Goal: Information Seeking & Learning: Find specific page/section

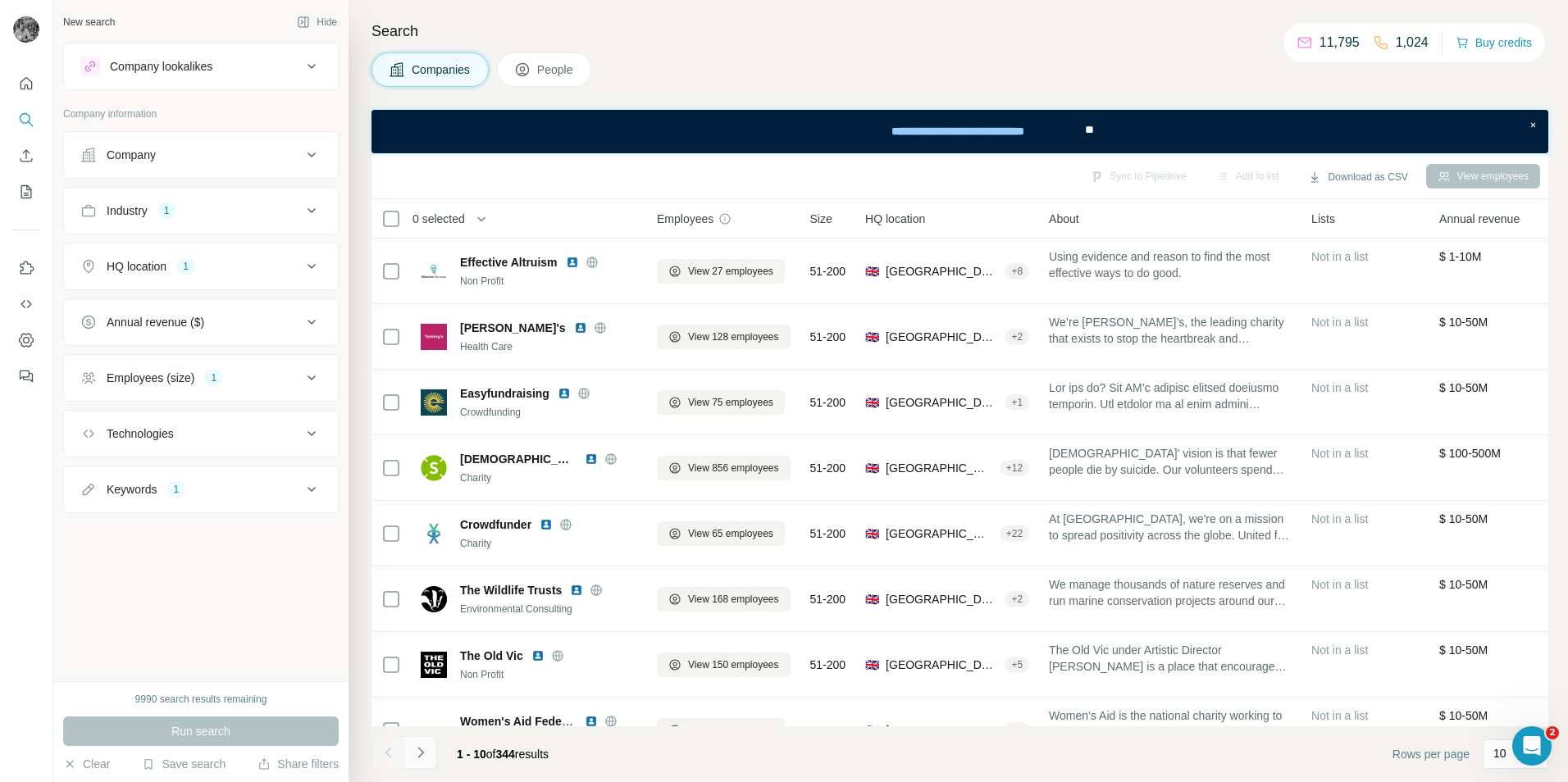
click at [412, 525] on icon "Navigate to next page" at bounding box center [421, 753] width 17 height 17
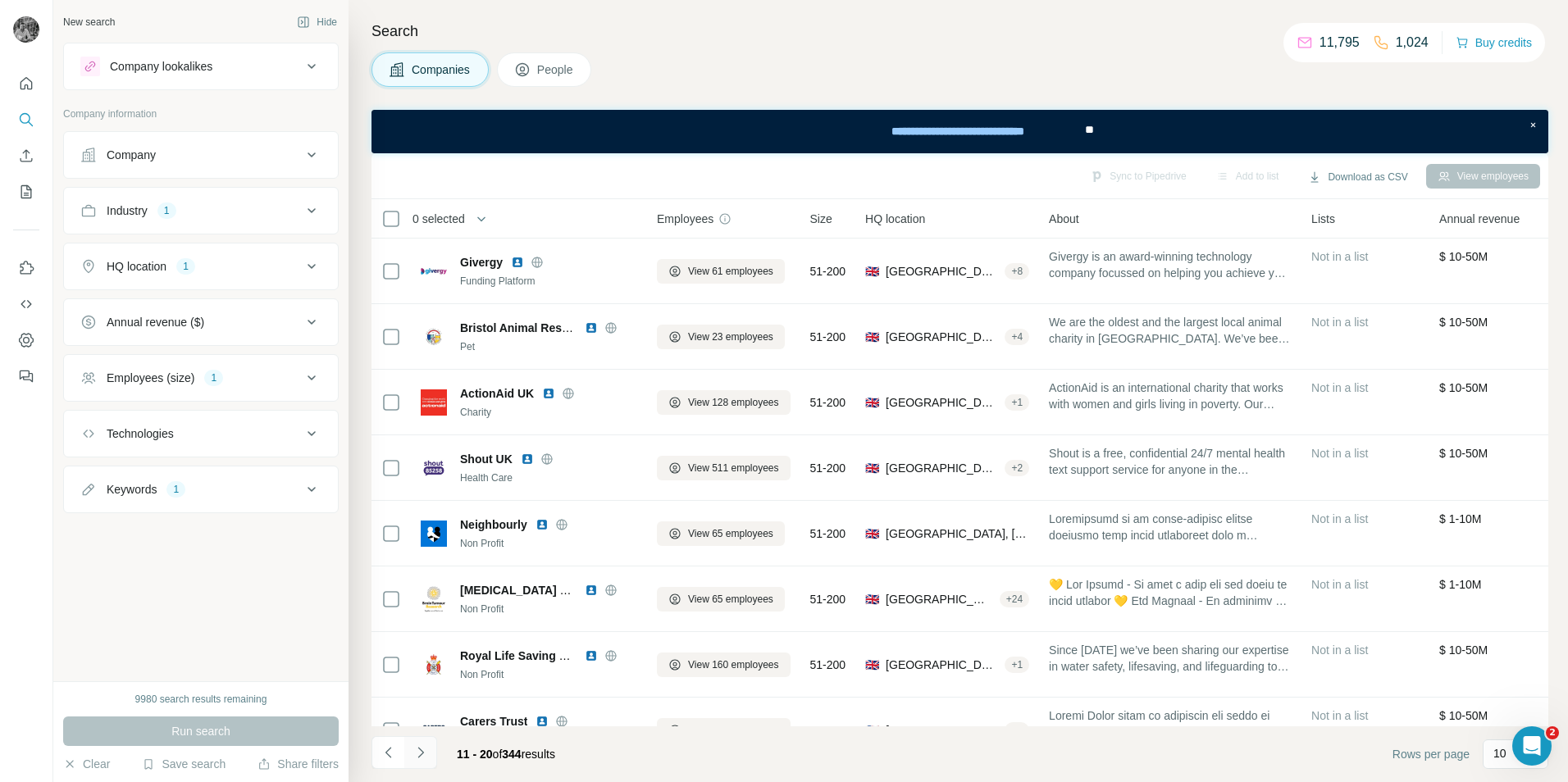
click at [430, 525] on button "Navigate to next page" at bounding box center [421, 752] width 33 height 33
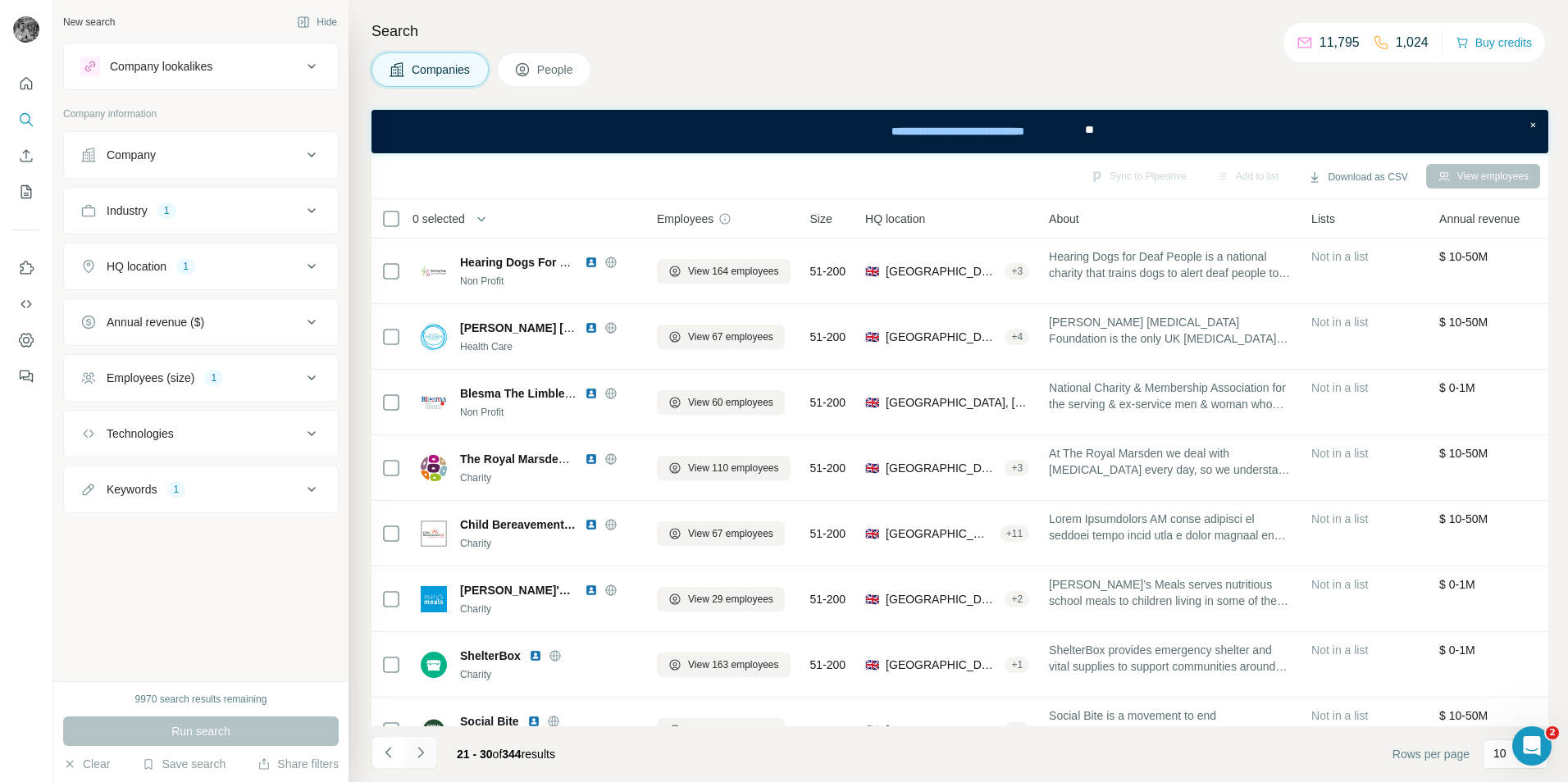
click at [423, 525] on icon "Navigate to next page" at bounding box center [421, 753] width 17 height 17
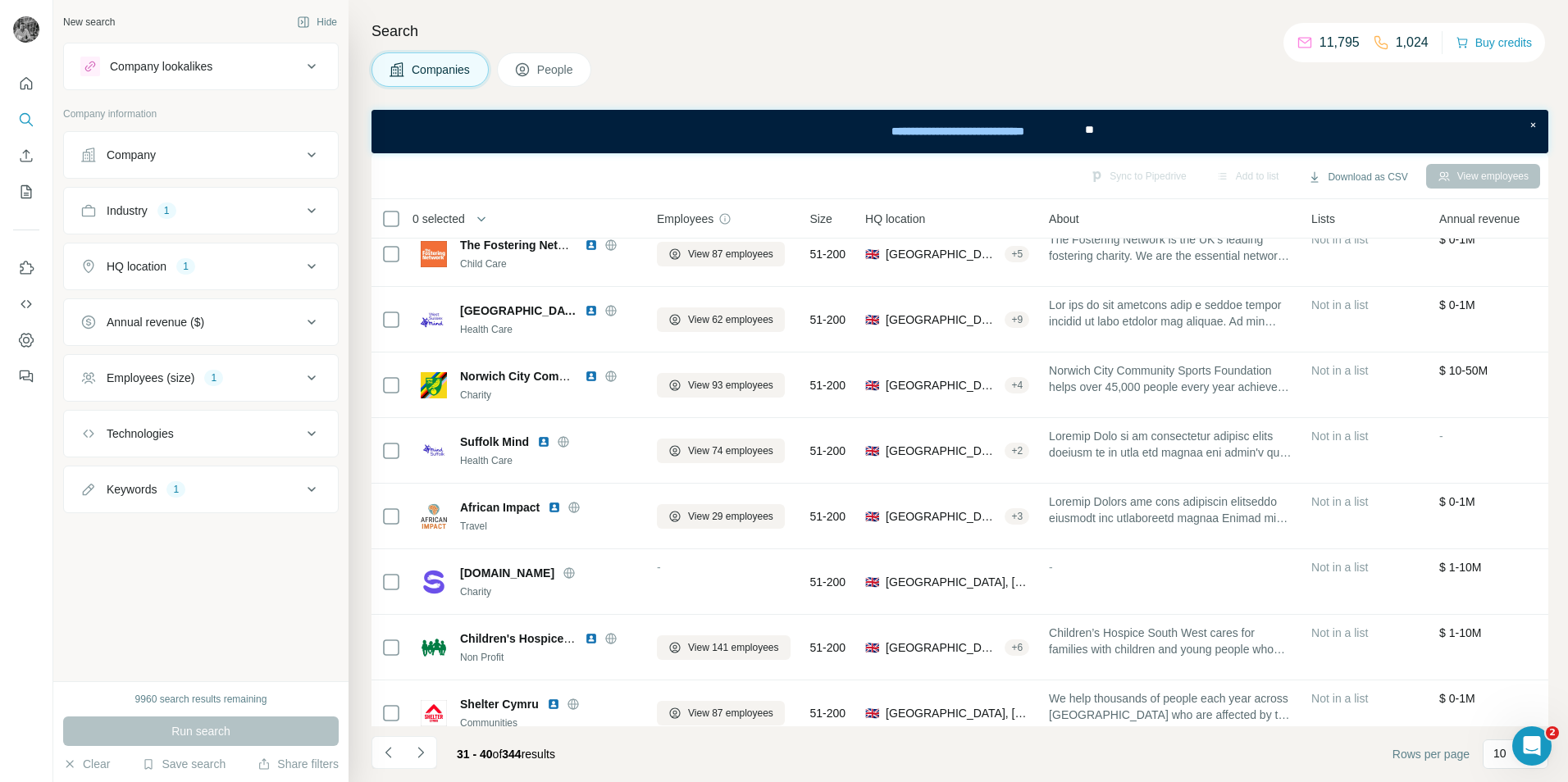
scroll to position [160, 0]
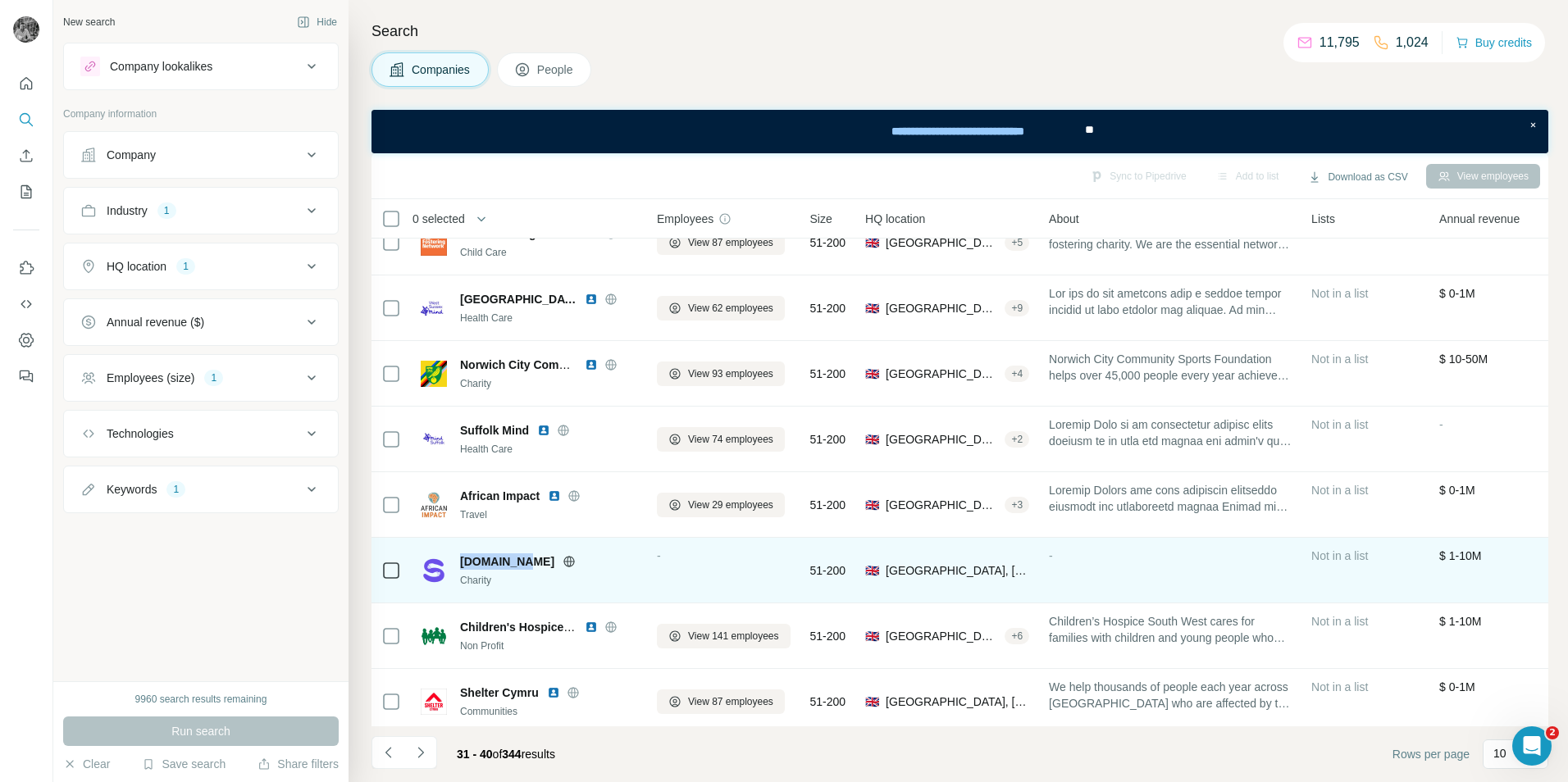
drag, startPoint x: 524, startPoint y: 563, endPoint x: 461, endPoint y: 562, distance: 63.0
click at [461, 525] on div "[DOMAIN_NAME]" at bounding box center [548, 562] width 177 height 17
copy span "[DOMAIN_NAME]"
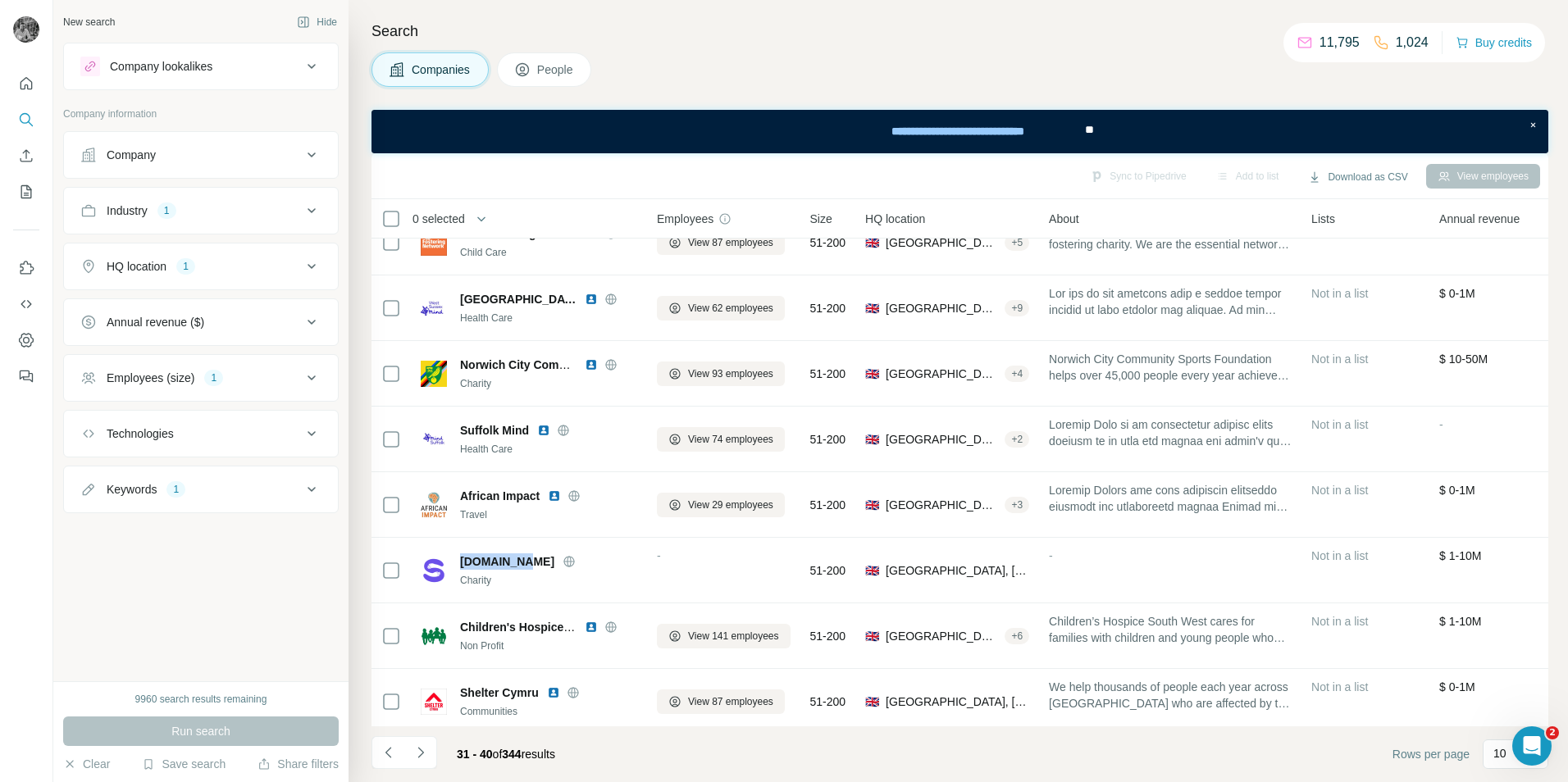
scroll to position [176, 0]
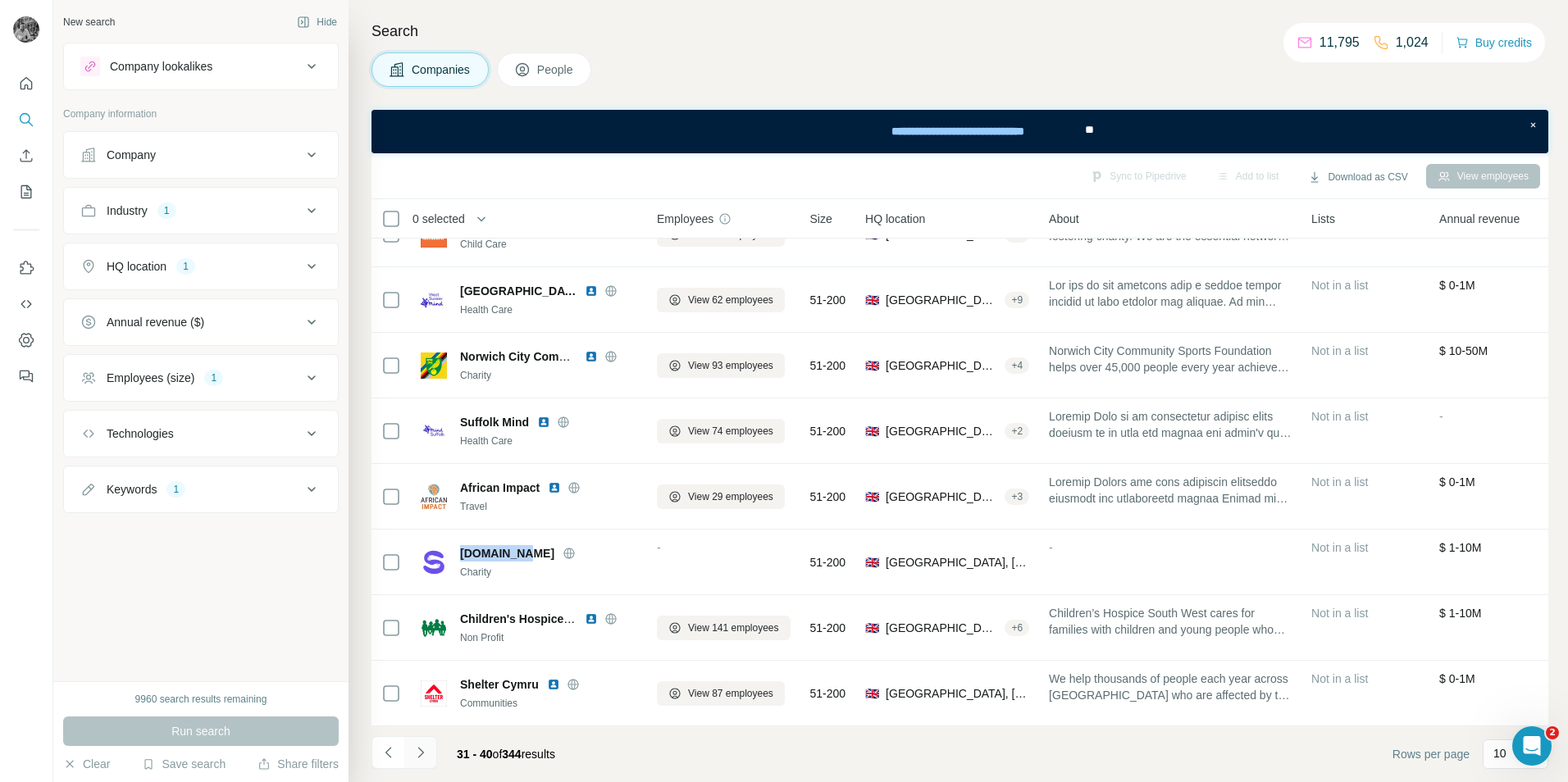
click at [424, 525] on icon "Navigate to next page" at bounding box center [421, 753] width 17 height 17
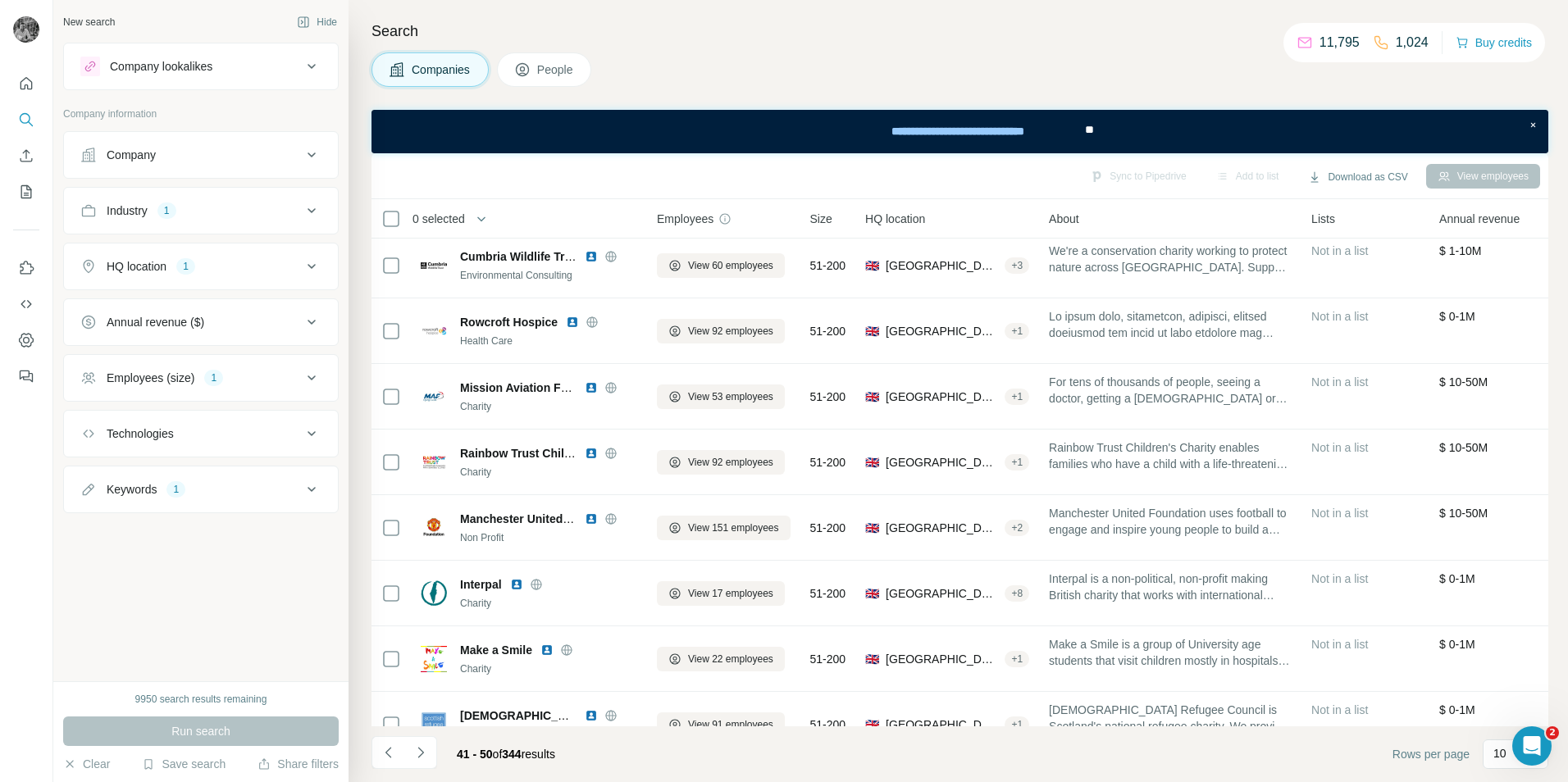
scroll to position [0, 0]
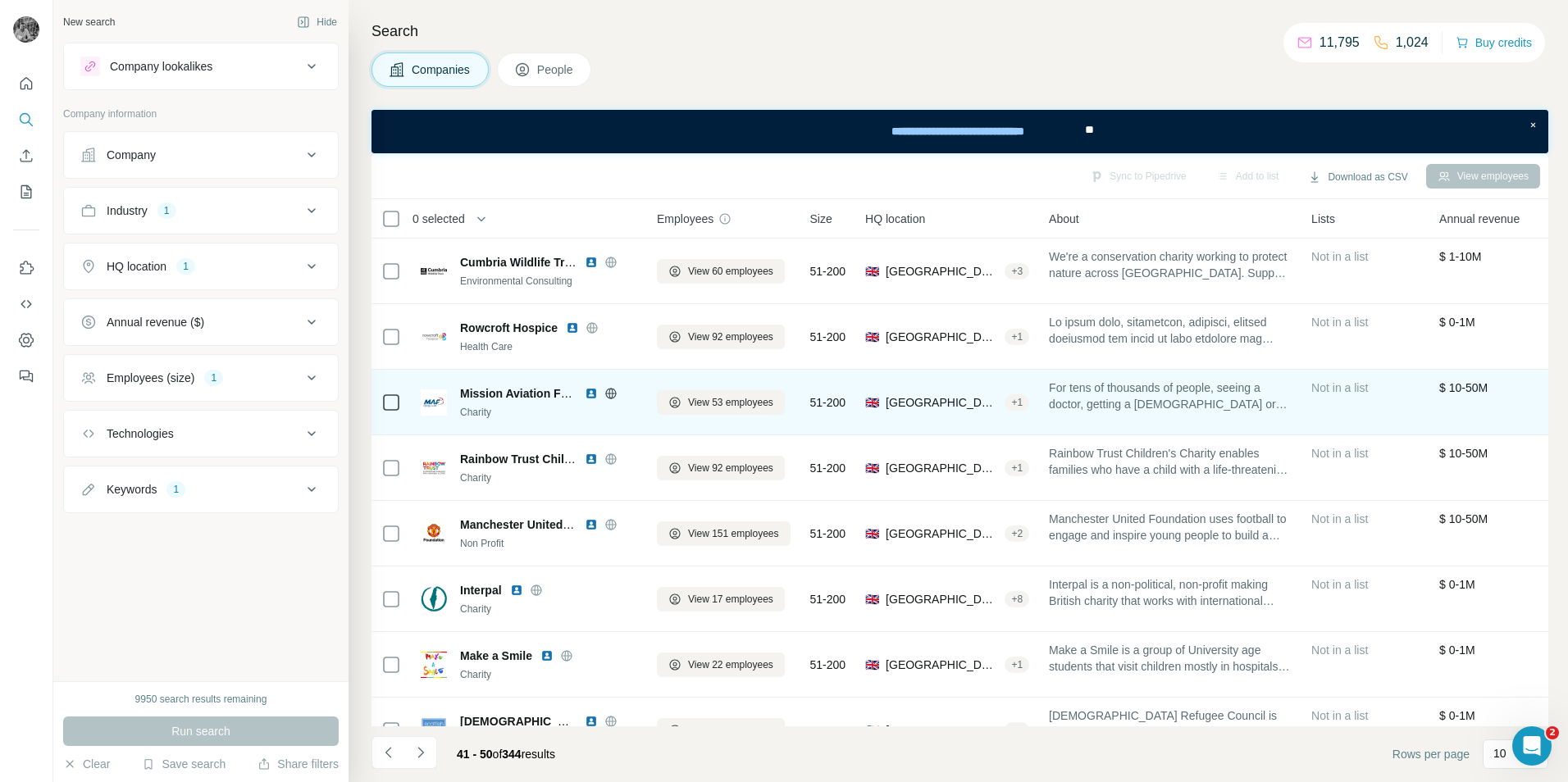
click at [588, 395] on img at bounding box center [591, 393] width 13 height 13
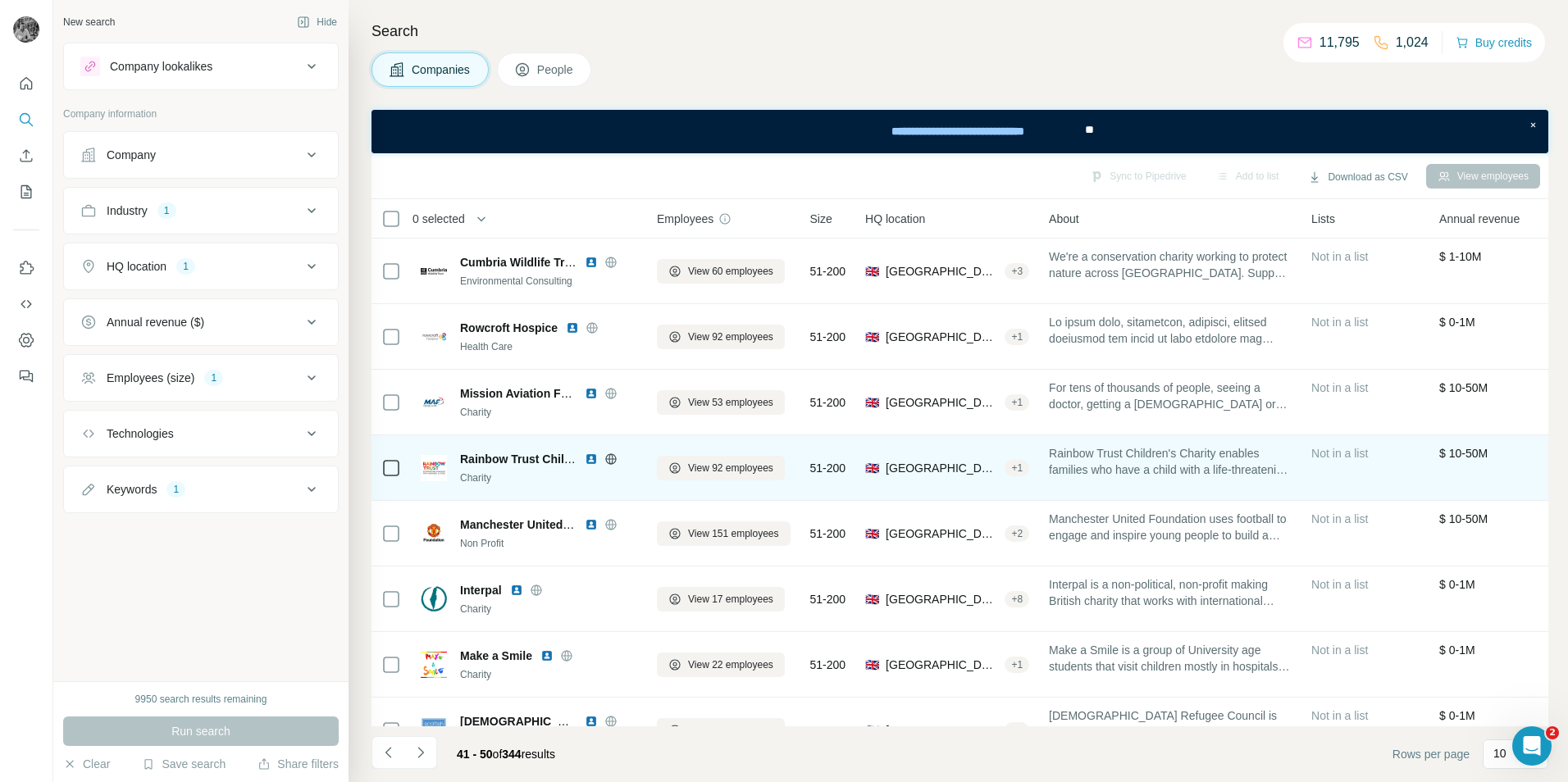
click at [593, 460] on img at bounding box center [591, 459] width 13 height 13
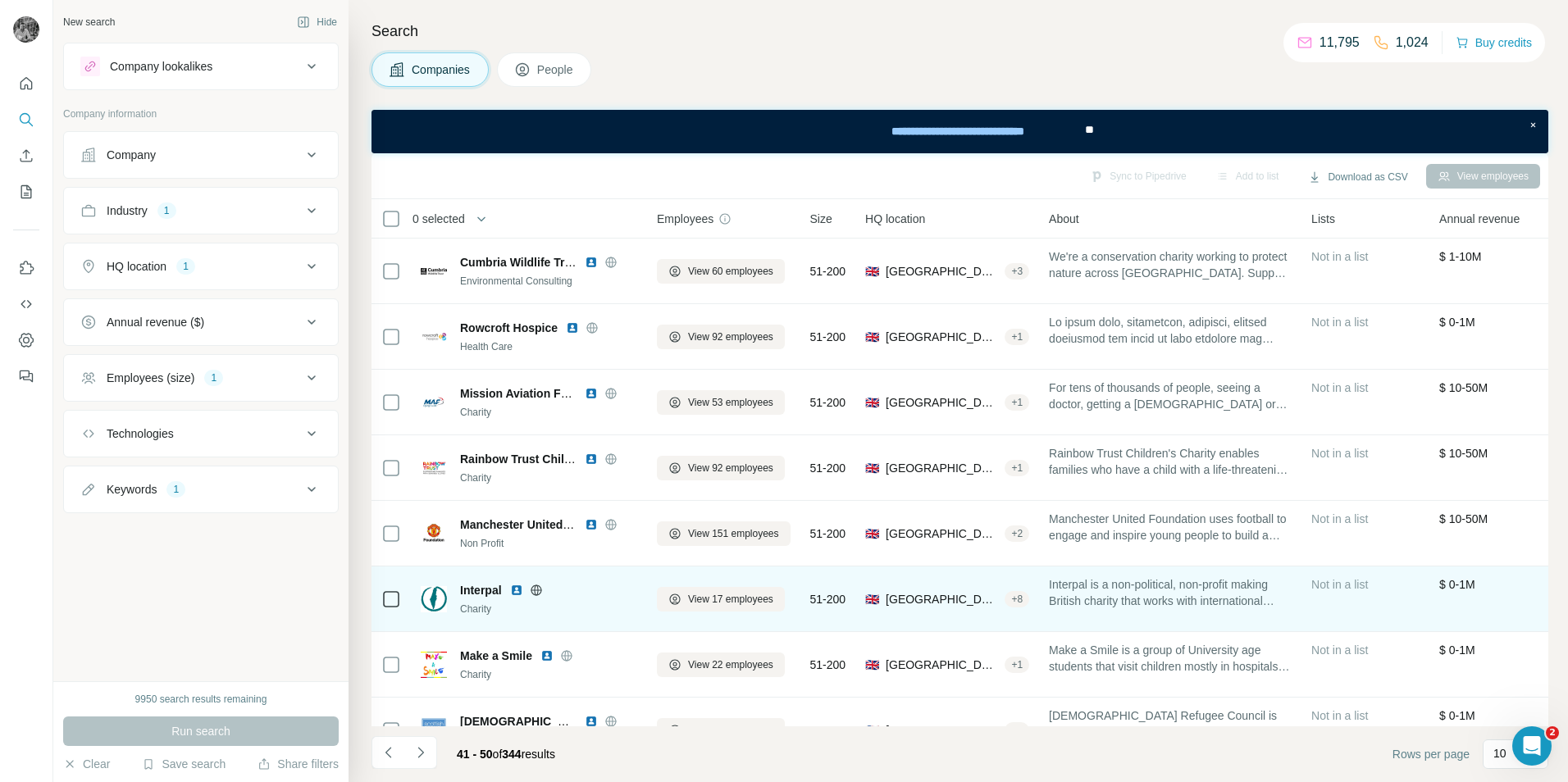
click at [516, 525] on img at bounding box center [517, 590] width 13 height 13
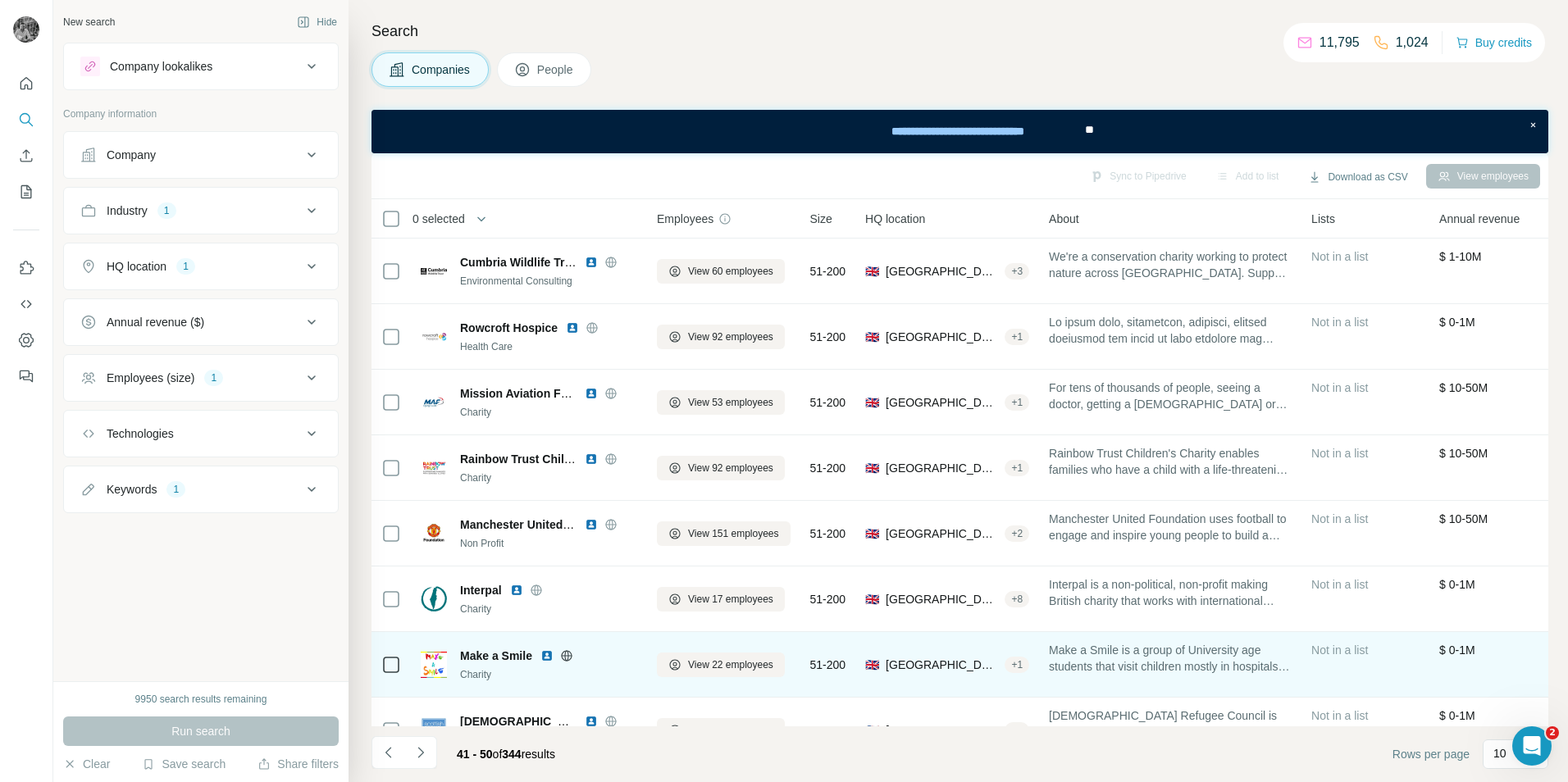
click at [546, 525] on img at bounding box center [547, 656] width 13 height 13
